Goal: Information Seeking & Learning: Learn about a topic

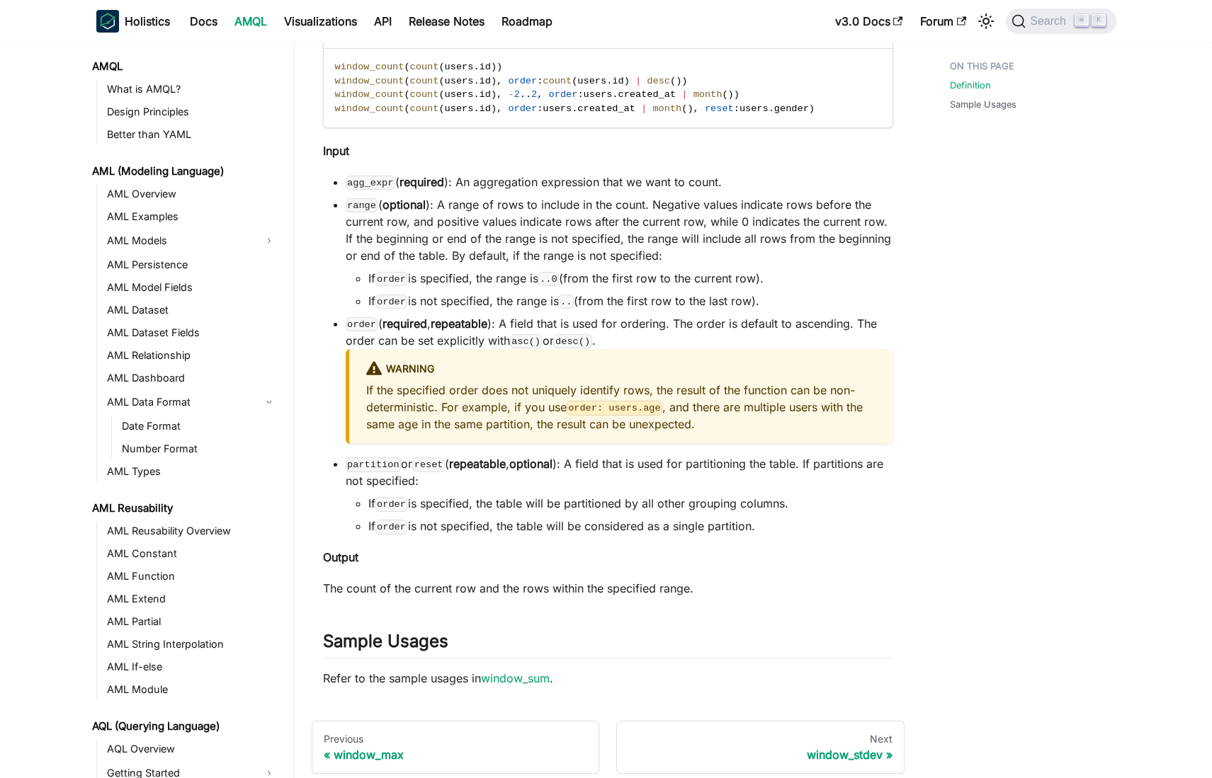
scroll to position [1163, 0]
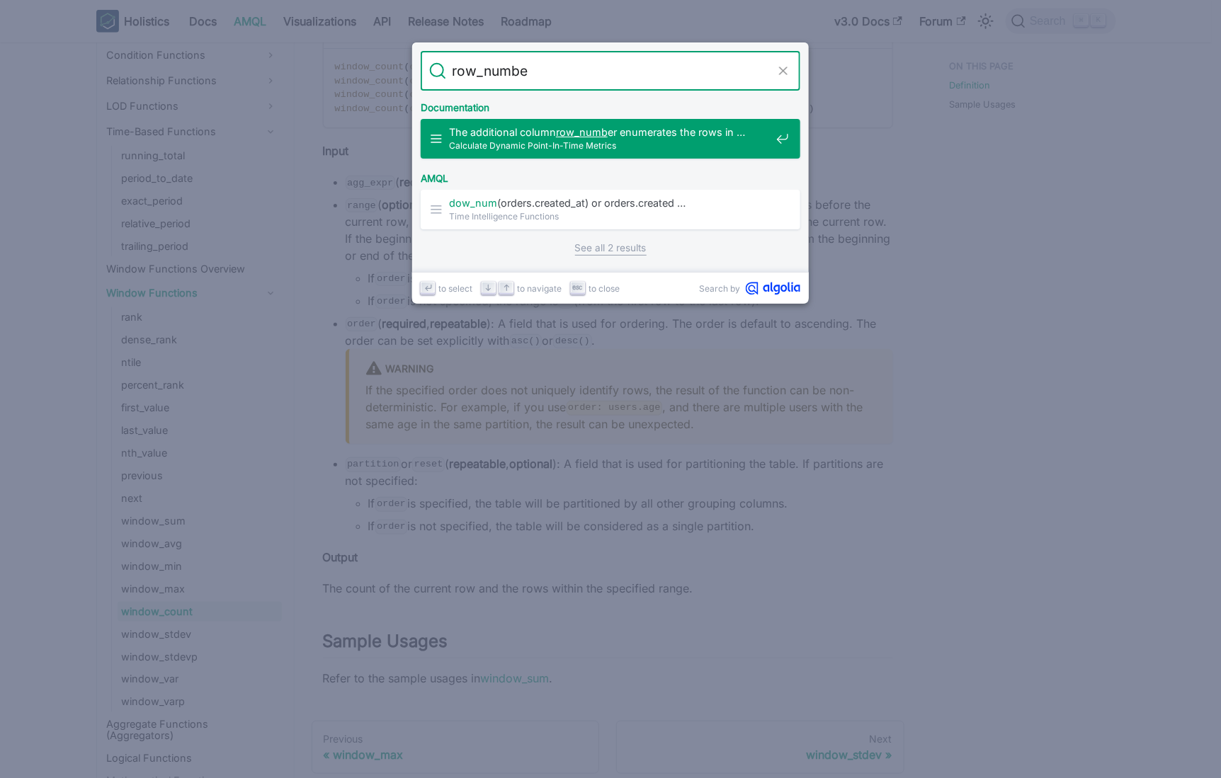
type input "row_number"
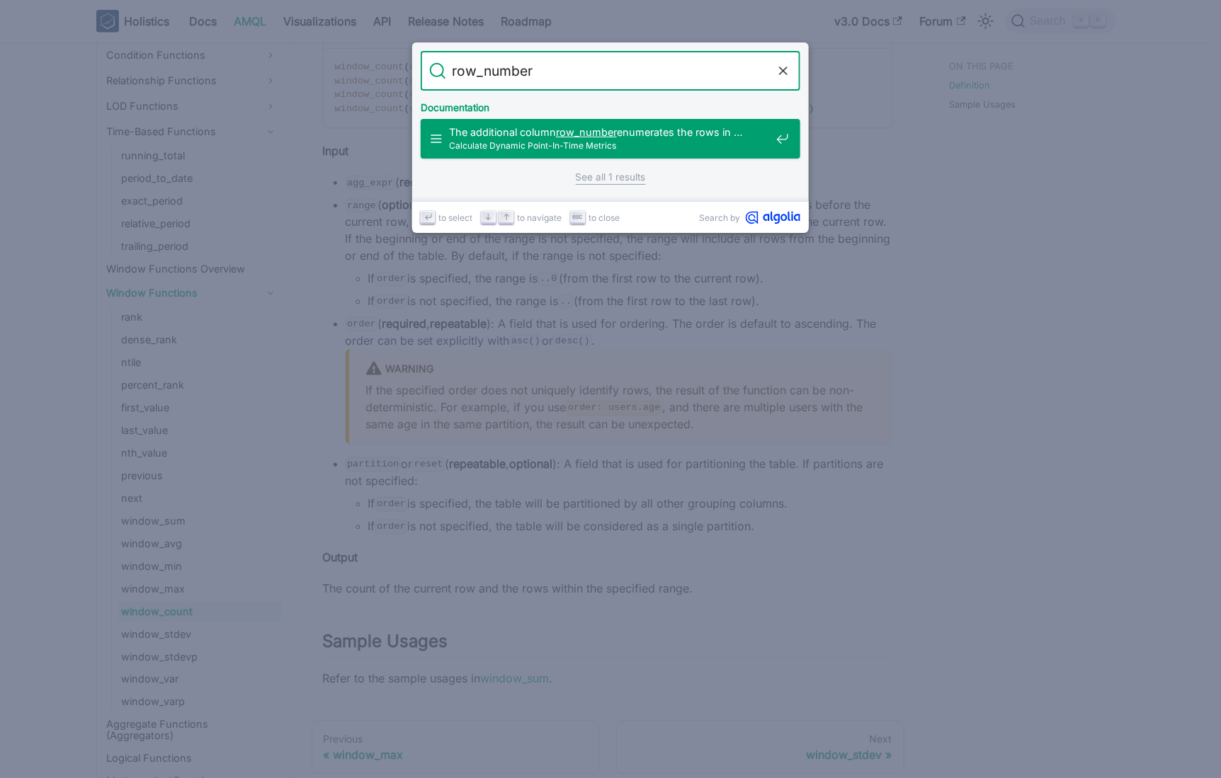
click at [595, 126] on mark "row_number" at bounding box center [586, 132] width 61 height 12
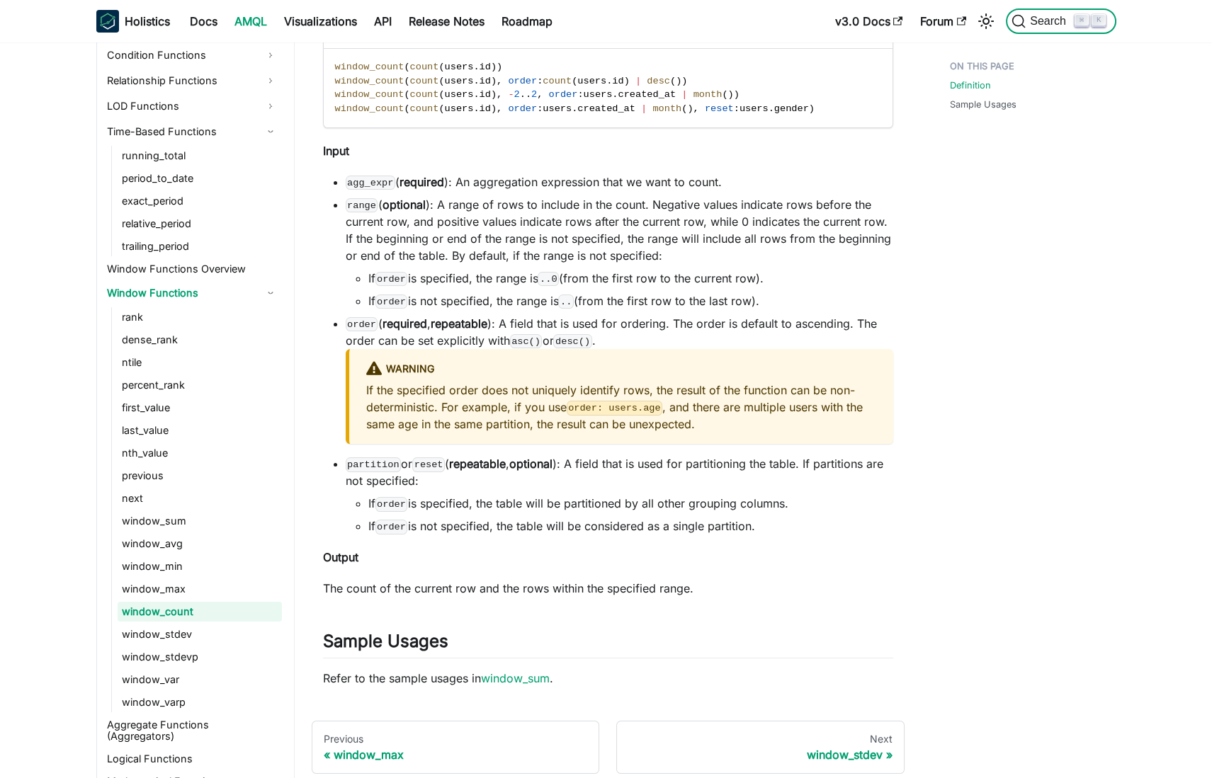
scroll to position [3536, 0]
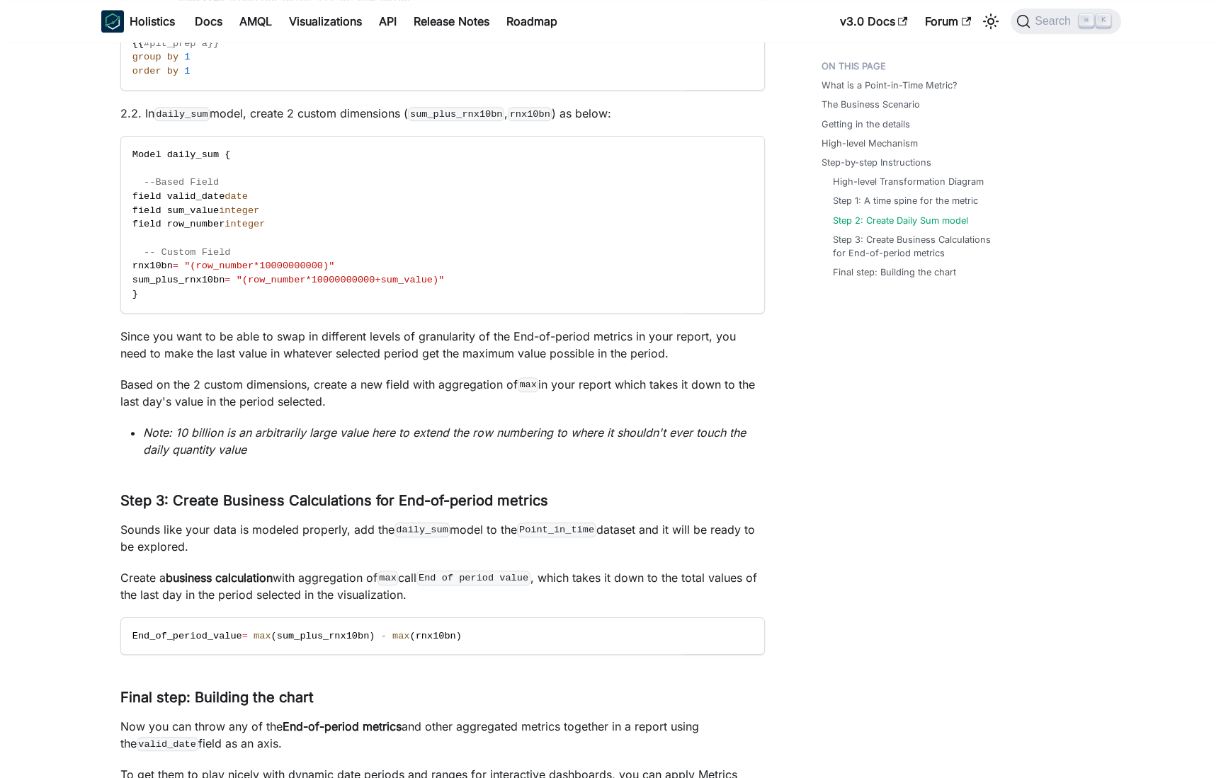
scroll to position [3769, 0]
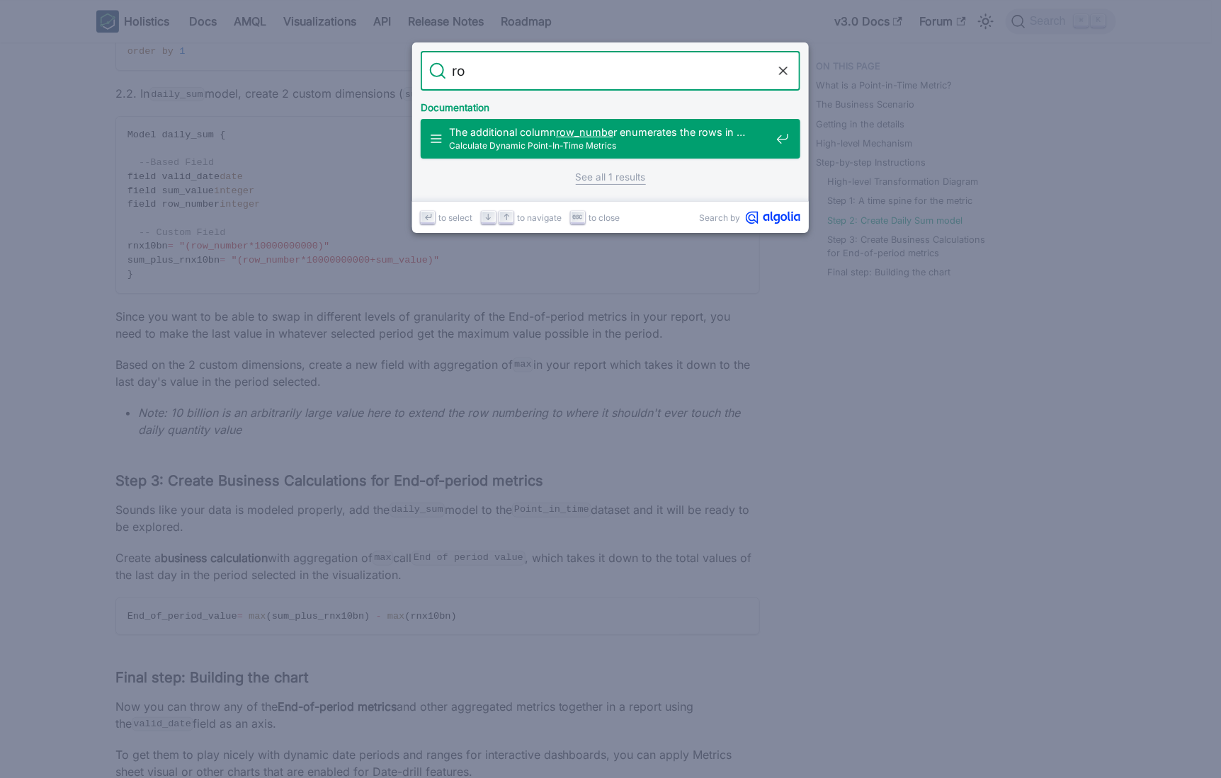
type input "r"
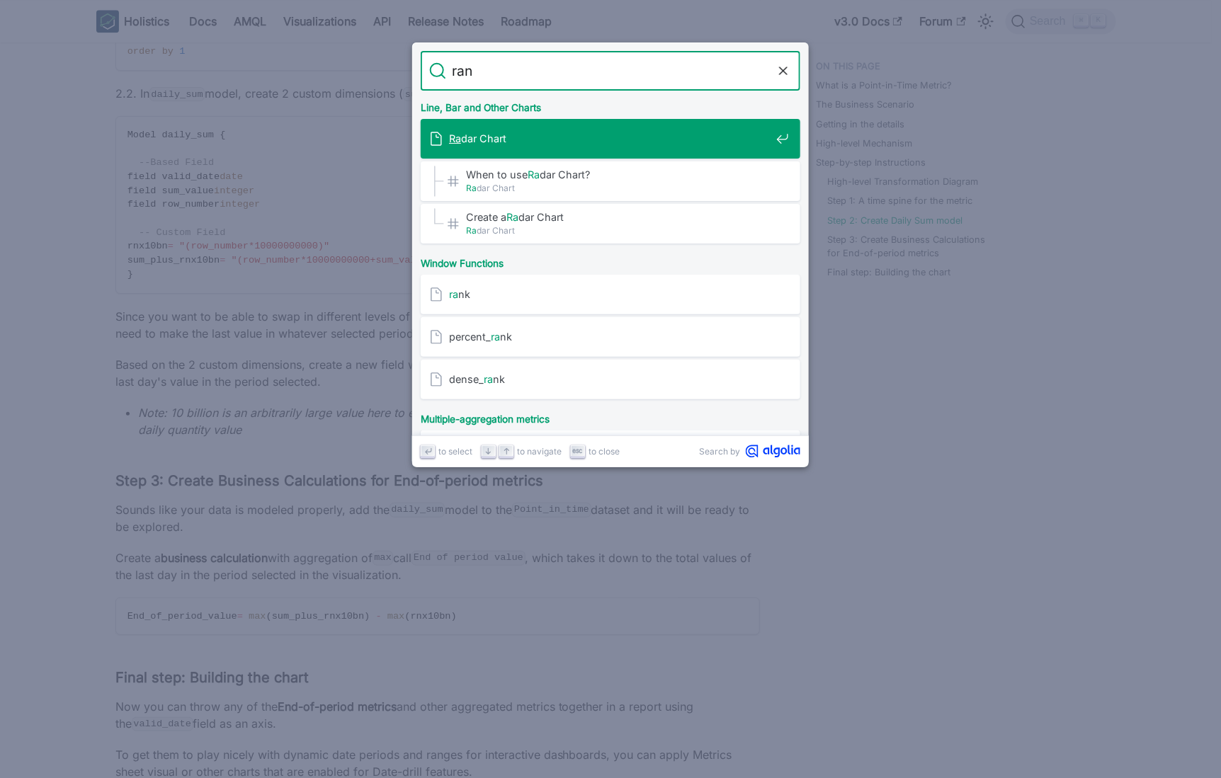
type input "rank"
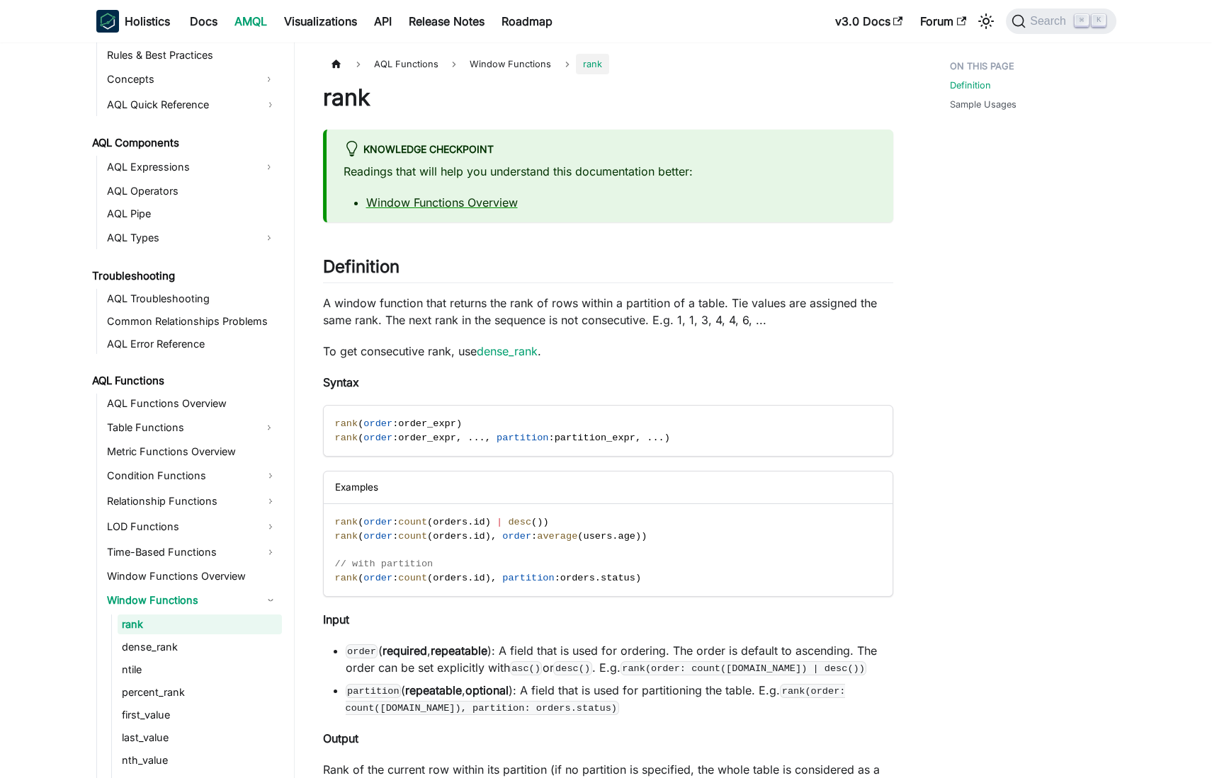
scroll to position [700, 0]
